Goal: Check status: Check status

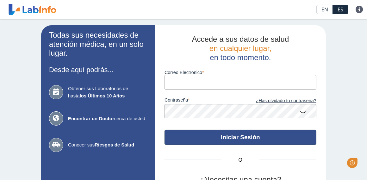
type input "avvison05@gmail.com"
click at [219, 141] on button "Iniciar Sesión" at bounding box center [240, 137] width 152 height 15
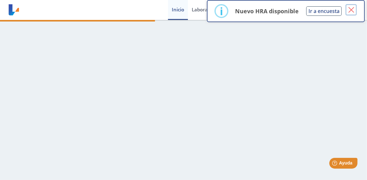
click at [351, 9] on button "×" at bounding box center [350, 9] width 11 height 11
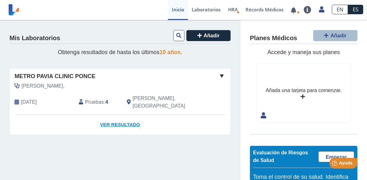
click at [107, 120] on link "Ver Resultado" at bounding box center [120, 125] width 220 height 20
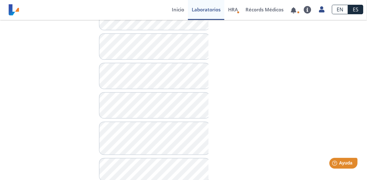
scroll to position [575, 0]
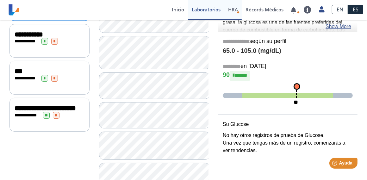
click at [233, 15] on link "HRA Evaluación de Riesgos de Salud" at bounding box center [232, 10] width 17 height 20
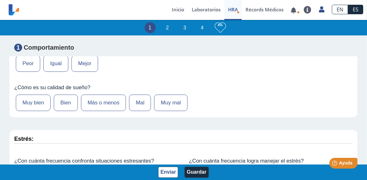
scroll to position [116, 0]
